Goal: Check status: Check status

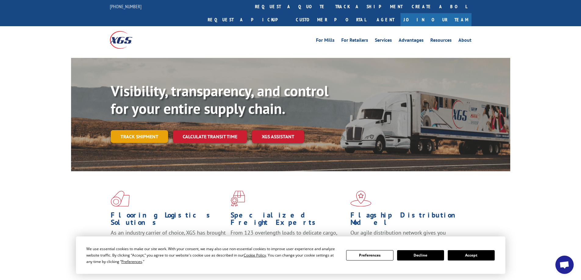
click at [142, 130] on link "Track shipment" at bounding box center [139, 136] width 57 height 13
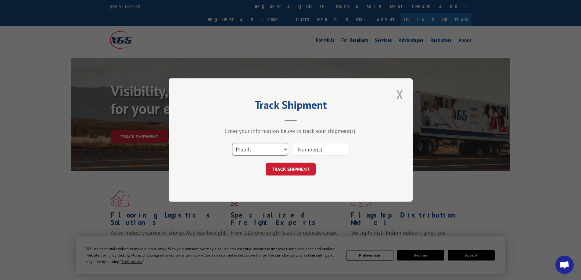
drag, startPoint x: 277, startPoint y: 155, endPoint x: 275, endPoint y: 151, distance: 4.9
click at [277, 155] on select "Select category... Probill BOL PO" at bounding box center [260, 149] width 56 height 13
click at [275, 149] on select "Select category... Probill BOL PO" at bounding box center [260, 149] width 56 height 13
click at [263, 148] on select "Select category... Probill BOL PO" at bounding box center [260, 149] width 56 height 13
select select "bol"
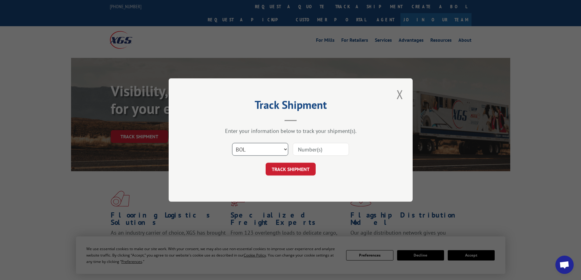
click at [232, 143] on select "Select category... Probill BOL PO" at bounding box center [260, 149] width 56 height 13
click at [312, 149] on input at bounding box center [321, 149] width 56 height 13
paste input "6100040111"
type input "6100040111"
click at [281, 172] on button "TRACK SHIPMENT" at bounding box center [290, 169] width 50 height 13
